Goal: Task Accomplishment & Management: Manage account settings

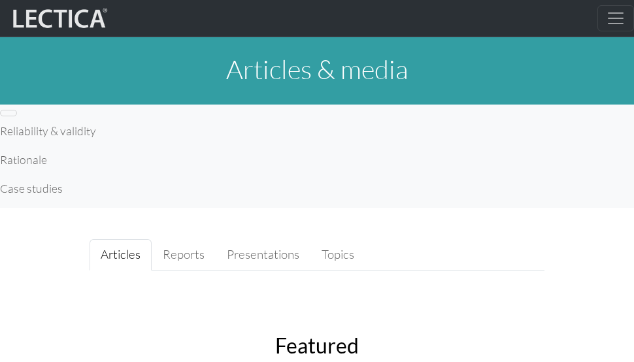
scroll to position [165, 0]
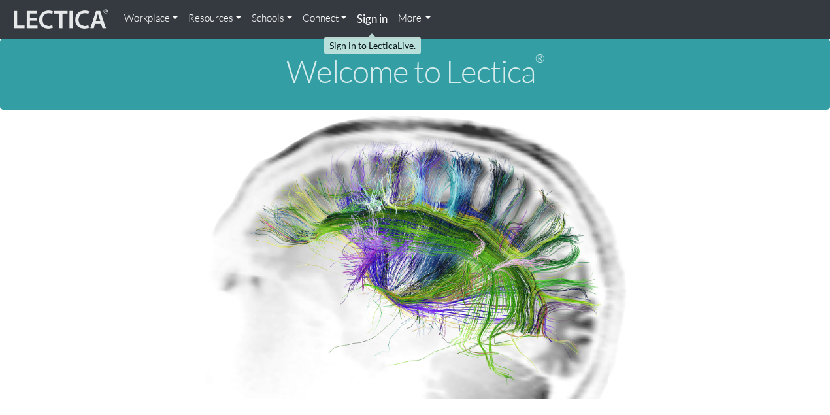
click at [366, 12] on strong "Sign in" at bounding box center [372, 19] width 31 height 14
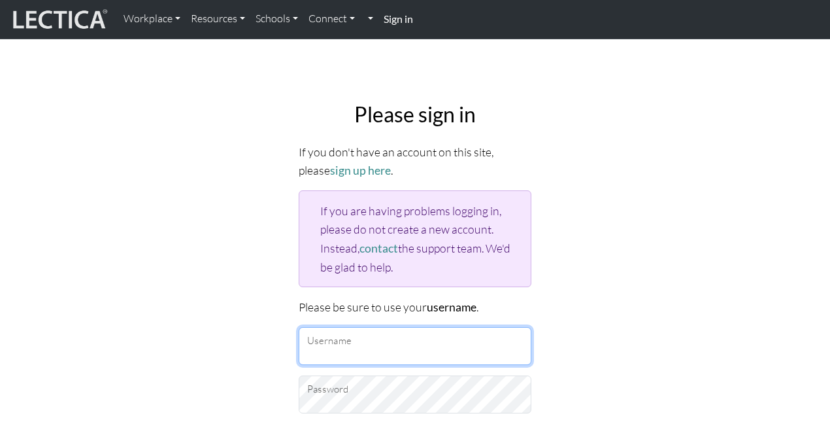
click at [363, 348] on input "Username" at bounding box center [415, 346] width 233 height 38
type input "yukishimen"
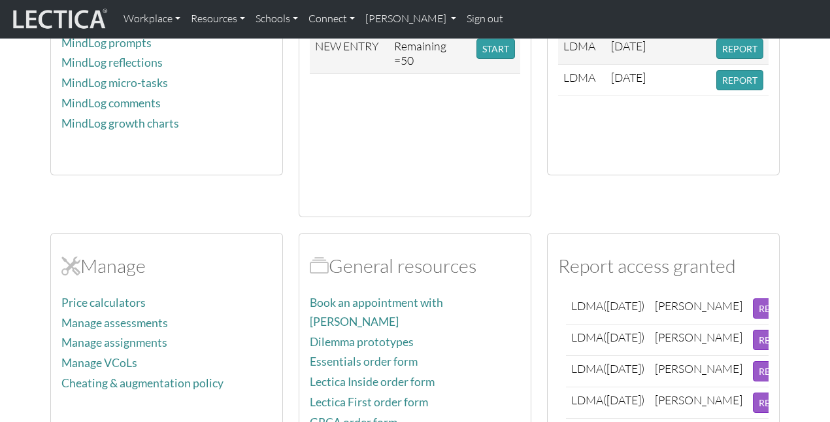
scroll to position [481, 0]
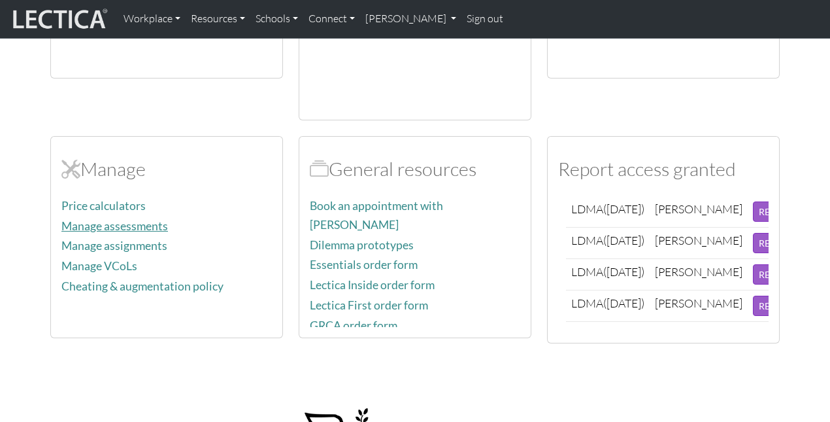
click at [135, 219] on link "Manage assessments" at bounding box center [114, 226] width 107 height 14
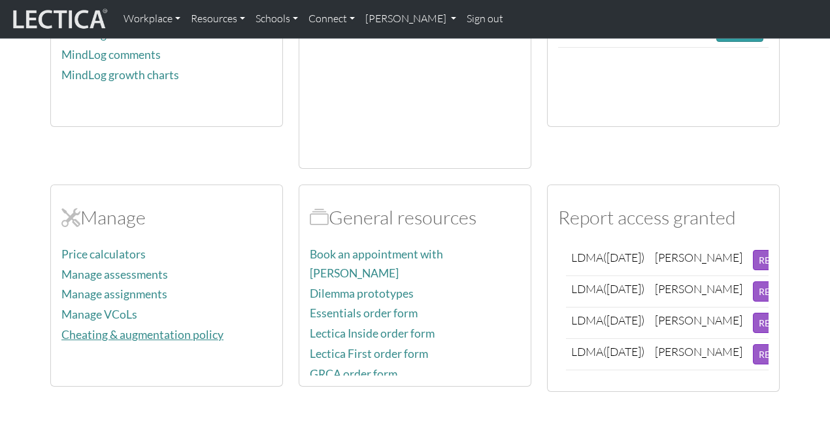
scroll to position [447, 0]
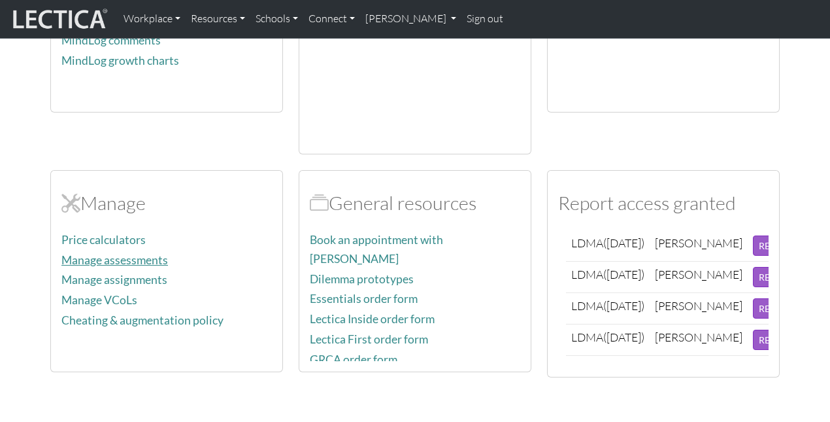
click at [131, 256] on link "Manage assessments" at bounding box center [114, 260] width 107 height 14
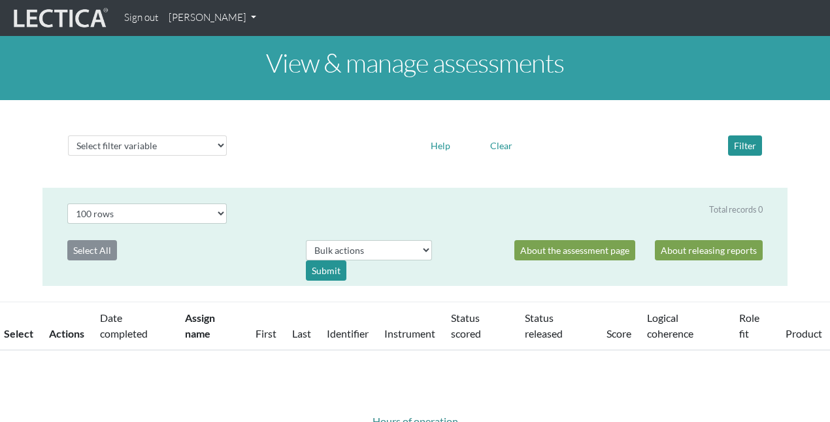
select select "100"
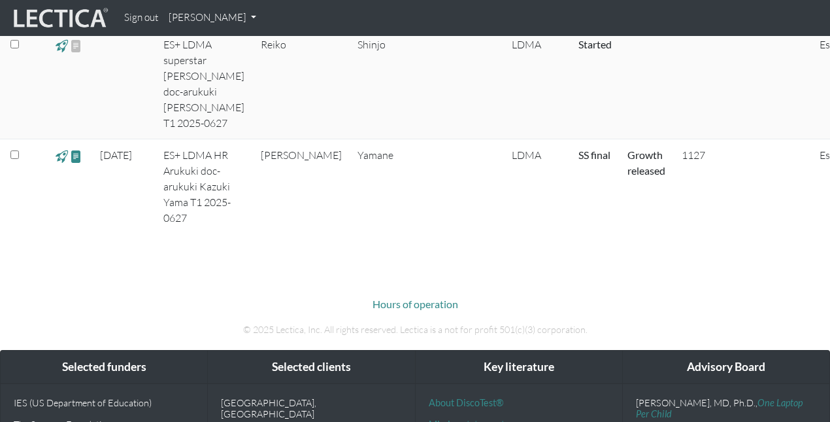
scroll to position [1875, 0]
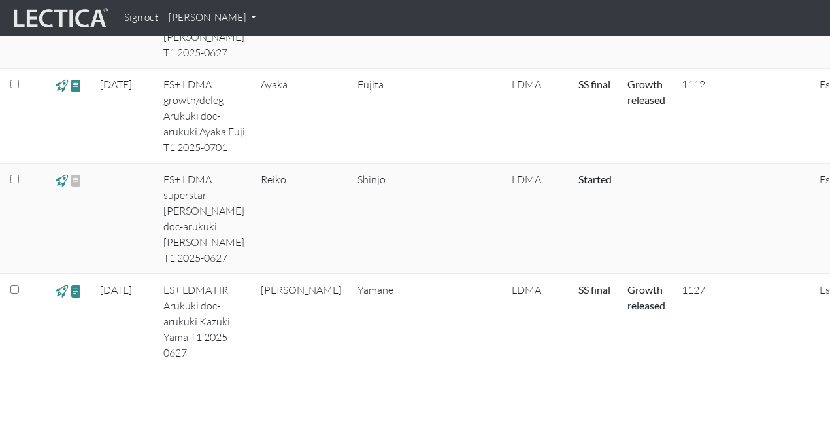
click at [64, 286] on span at bounding box center [62, 290] width 12 height 15
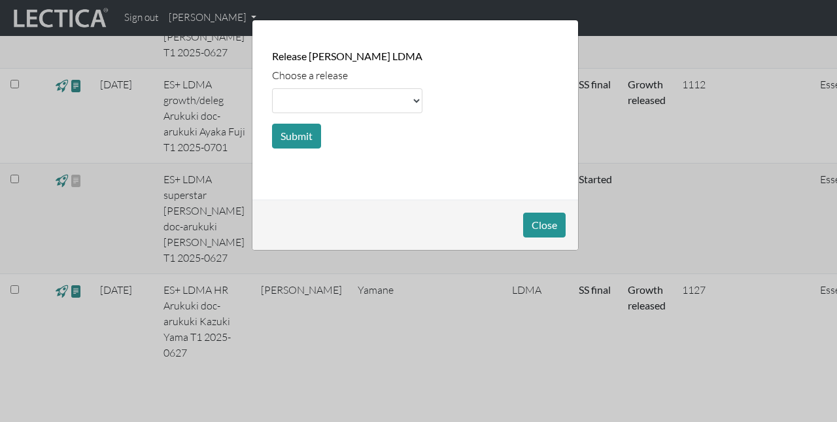
select select
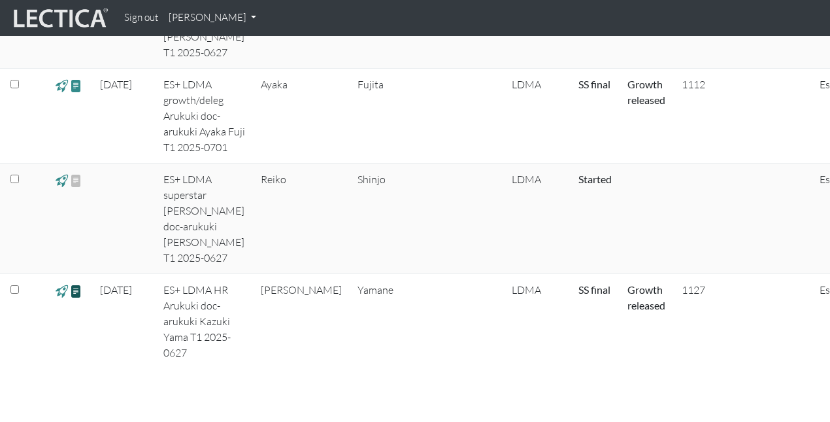
click at [76, 283] on span at bounding box center [76, 290] width 12 height 15
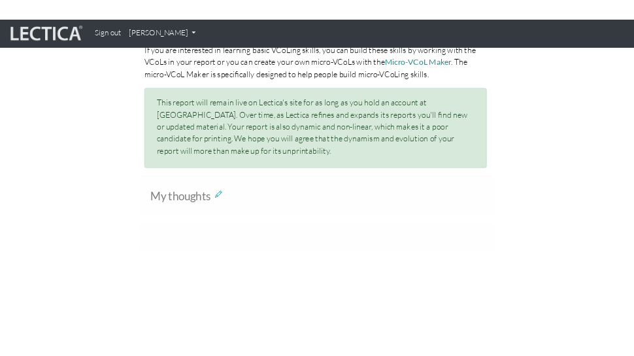
scroll to position [895, 0]
